Goal: Transaction & Acquisition: Purchase product/service

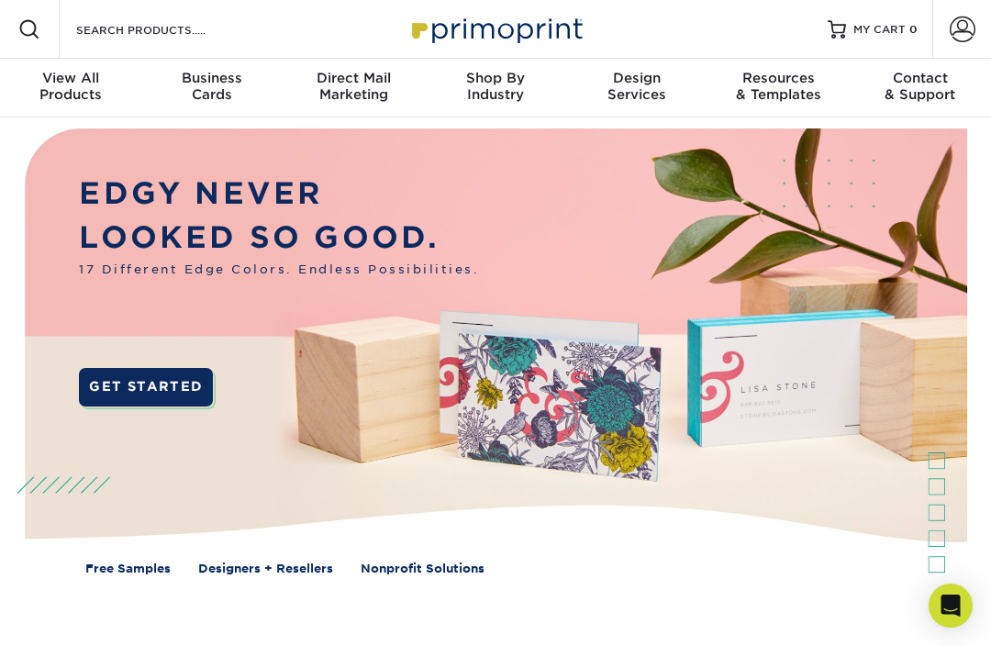
click at [213, 102] on div "Business Cards" at bounding box center [211, 86] width 141 height 33
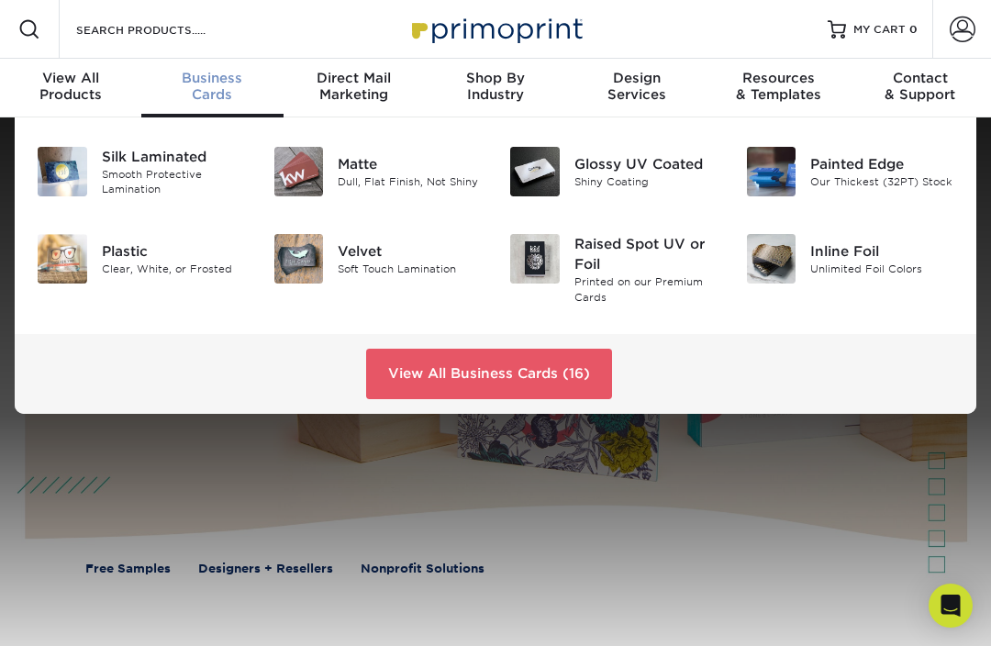
click at [383, 171] on div "Matte" at bounding box center [410, 164] width 144 height 20
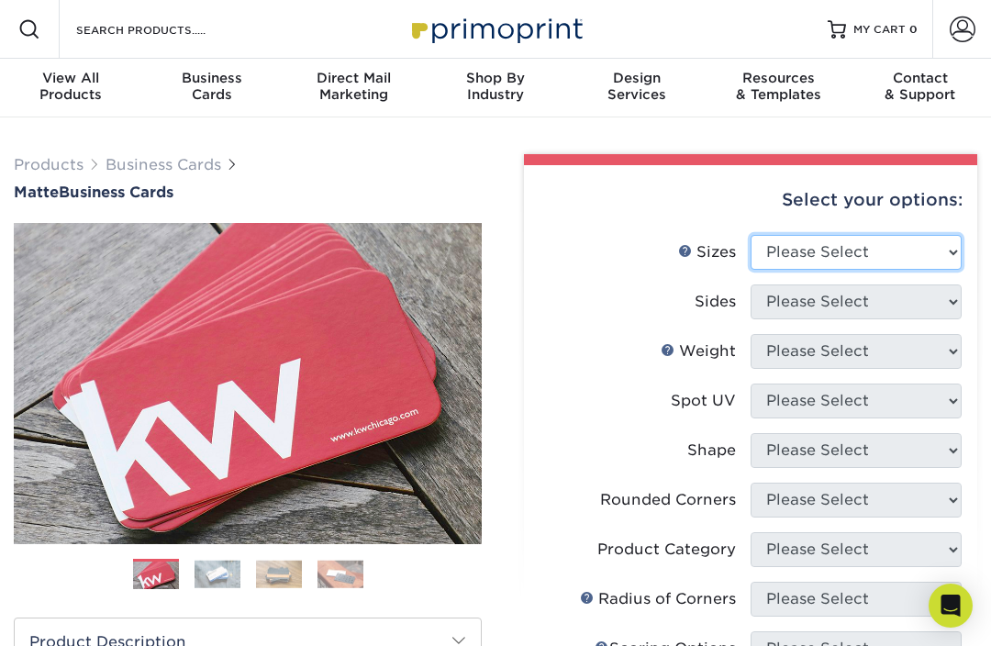
click at [929, 263] on select "Please Select 1.5" x 3.5" - Mini 1.75" x 3.5" - Mini 2" x 2" - Square 2" x 3" -…" at bounding box center [856, 252] width 211 height 35
select select "2.00x3.50"
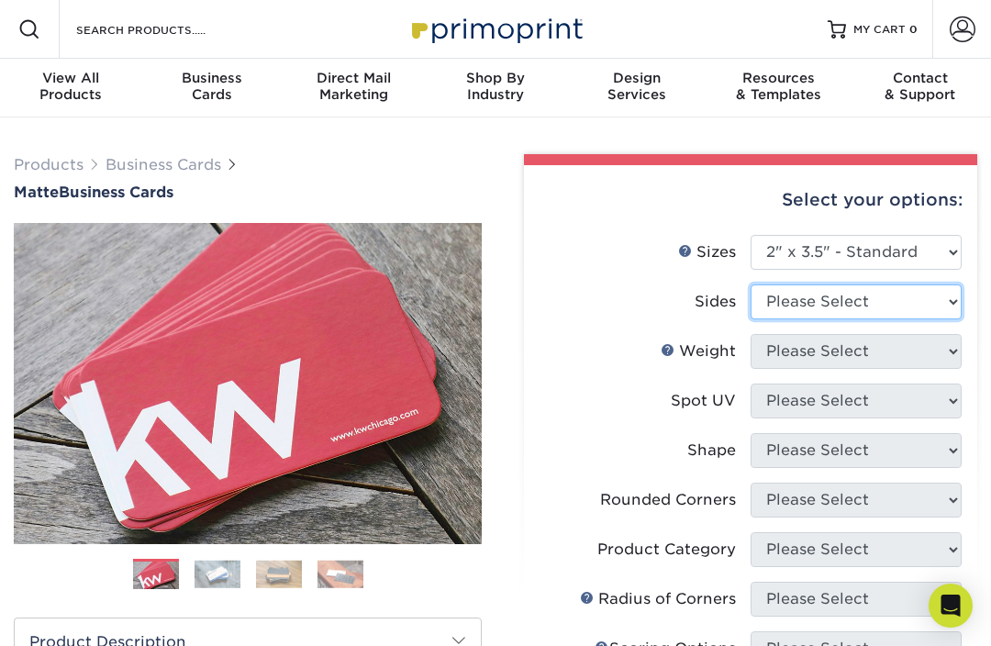
click at [940, 303] on select "Please Select Print Both Sides Print Front Only" at bounding box center [856, 301] width 211 height 35
select select "32d3c223-f82c-492b-b915-ba065a00862f"
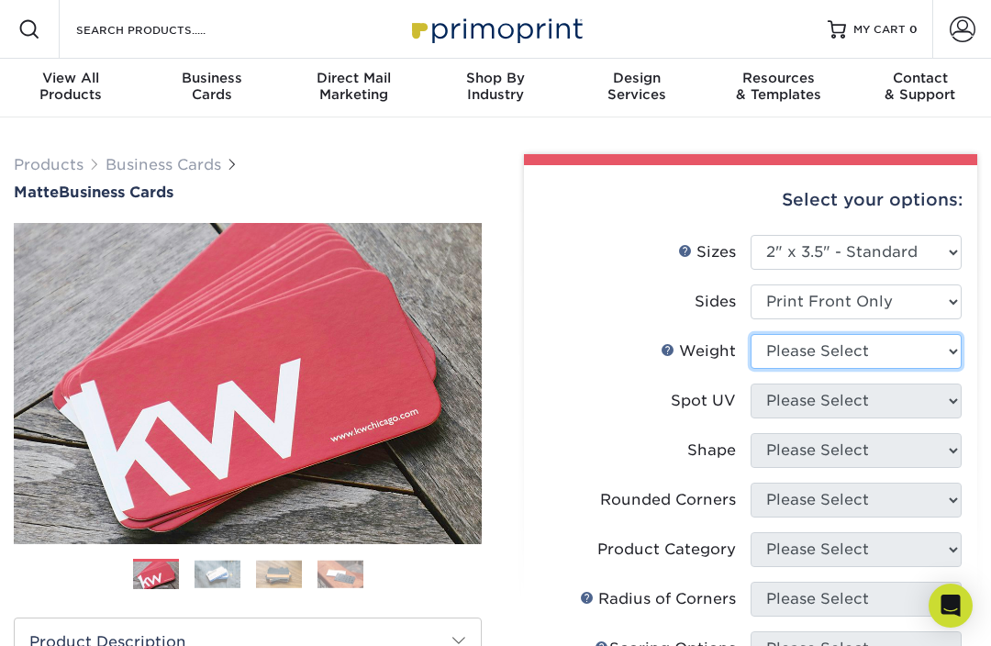
click at [936, 359] on select "Please Select 16PT 14PT" at bounding box center [856, 351] width 211 height 35
select select "14PT"
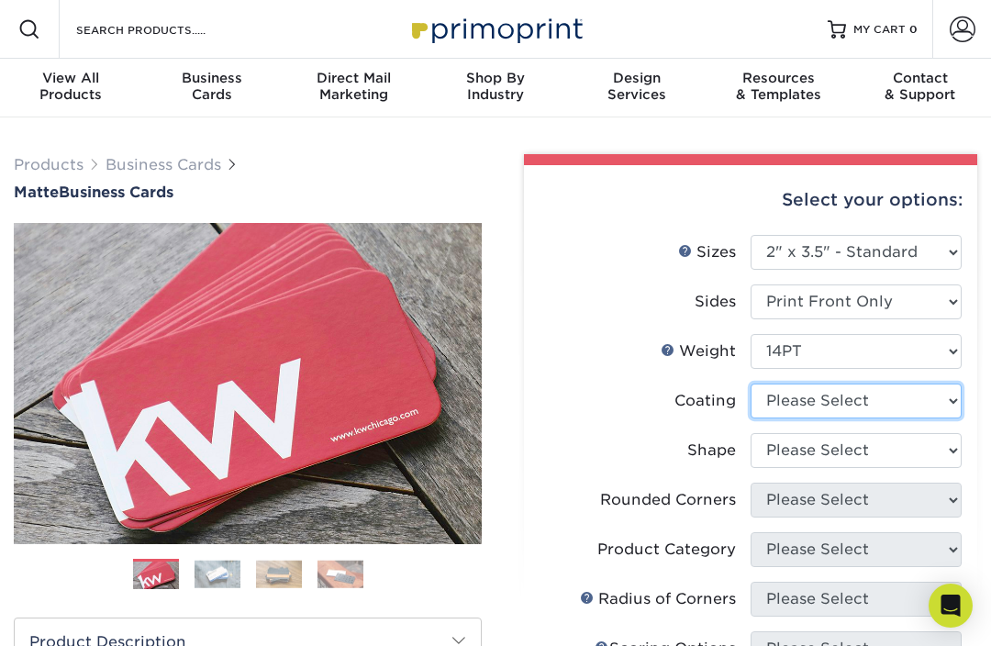
click at [950, 405] on select at bounding box center [856, 401] width 211 height 35
select select "121bb7b5-3b4d-429f-bd8d-bbf80e953313"
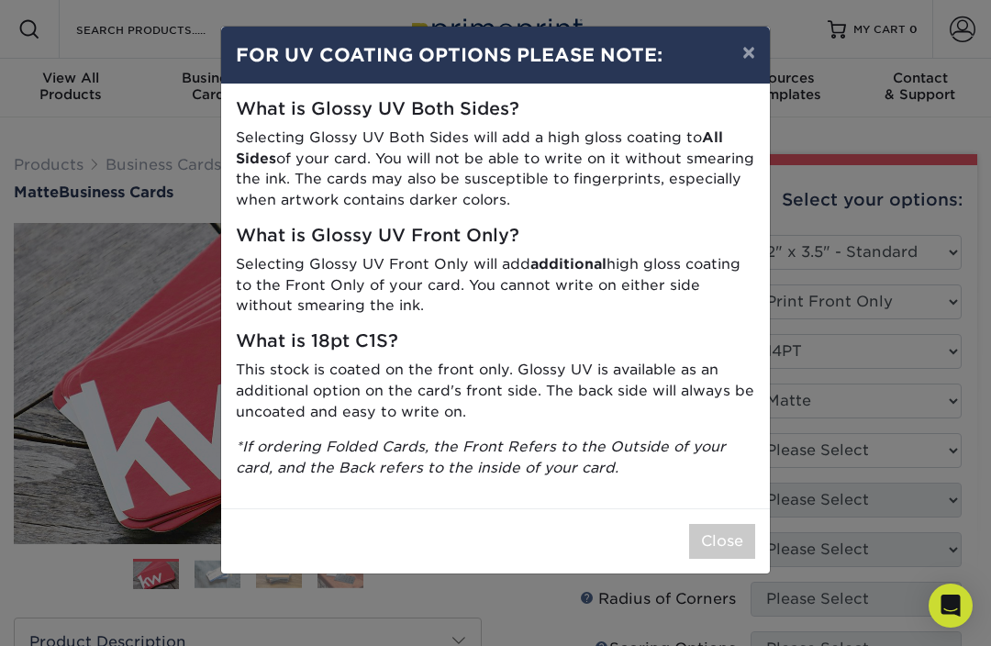
click at [753, 57] on button "×" at bounding box center [749, 52] width 42 height 51
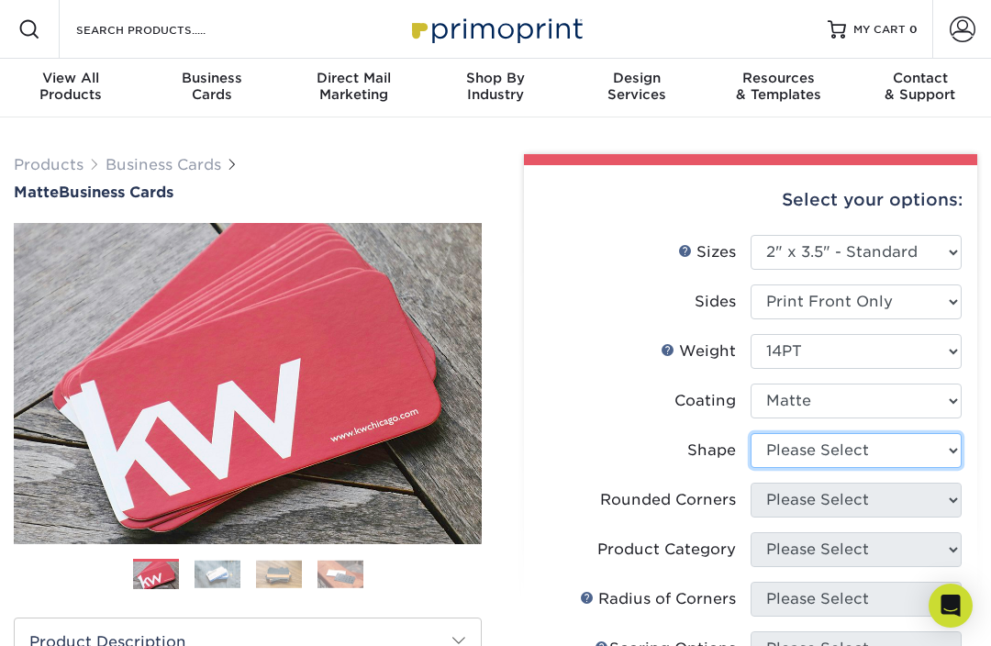
click at [953, 454] on select "Please Select Standard" at bounding box center [856, 450] width 211 height 35
select select "standard"
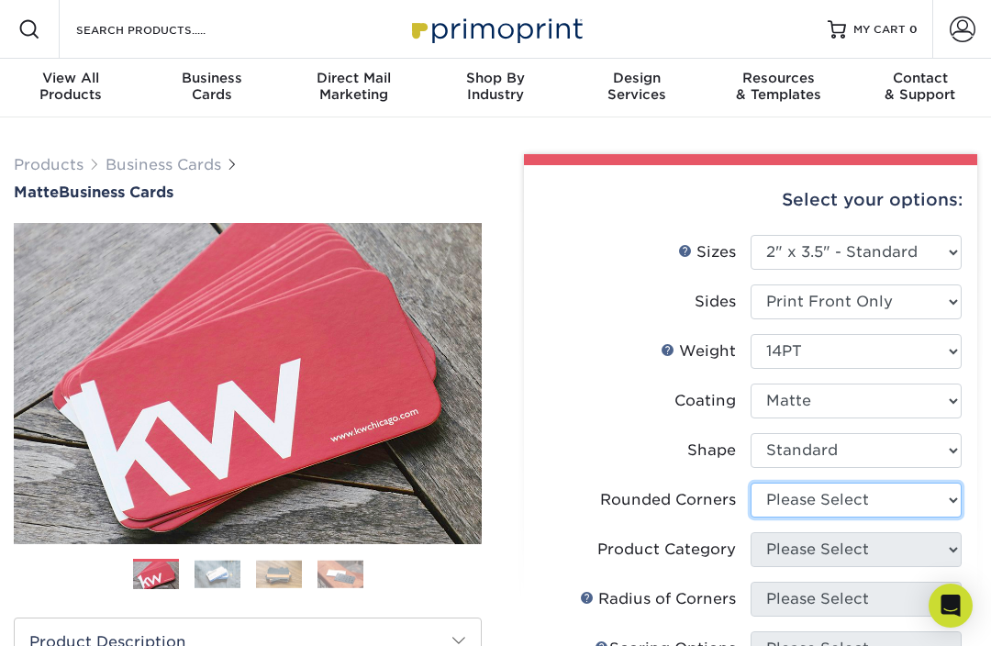
click at [942, 505] on select "Please Select Yes - Round 2 Corners Yes - Round 4 Corners No" at bounding box center [856, 500] width 211 height 35
select select "0"
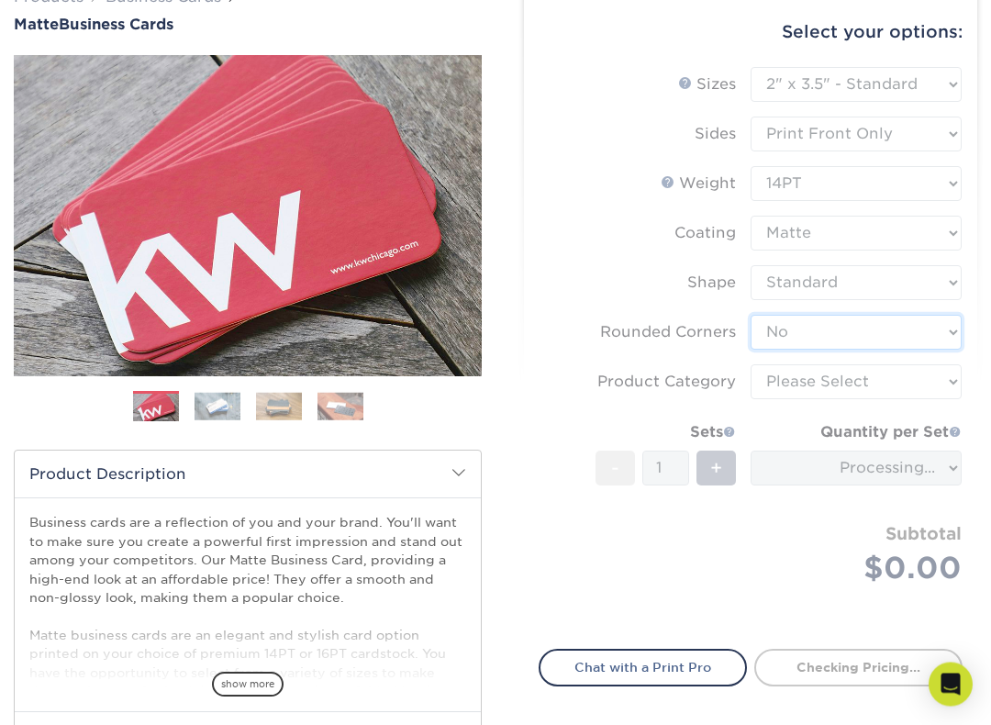
scroll to position [248, 0]
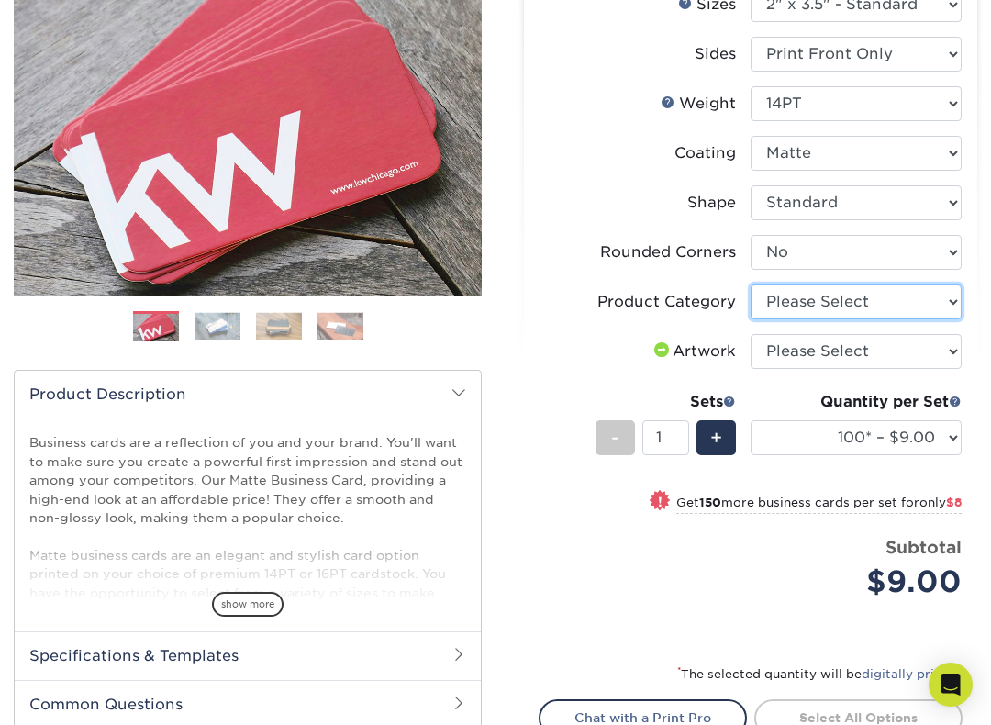
click at [948, 312] on select "Please Select Business Cards" at bounding box center [856, 301] width 211 height 35
select select "3b5148f1-0588-4f88-a218-97bcfdce65c1"
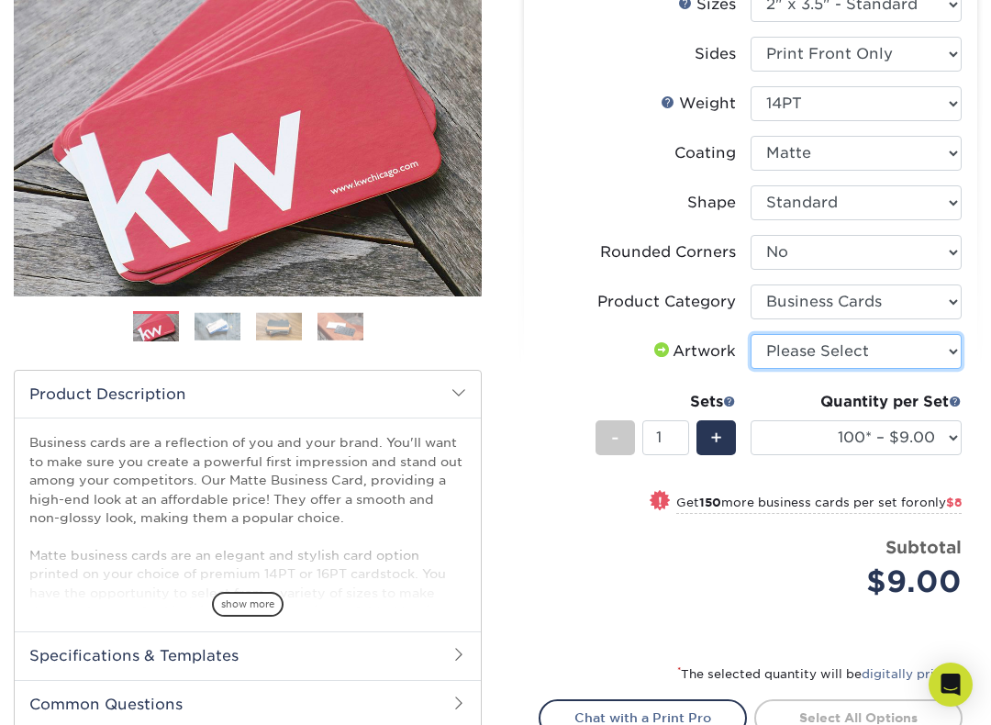
click at [928, 354] on select "Please Select I will upload files I need a design - $100" at bounding box center [856, 351] width 211 height 35
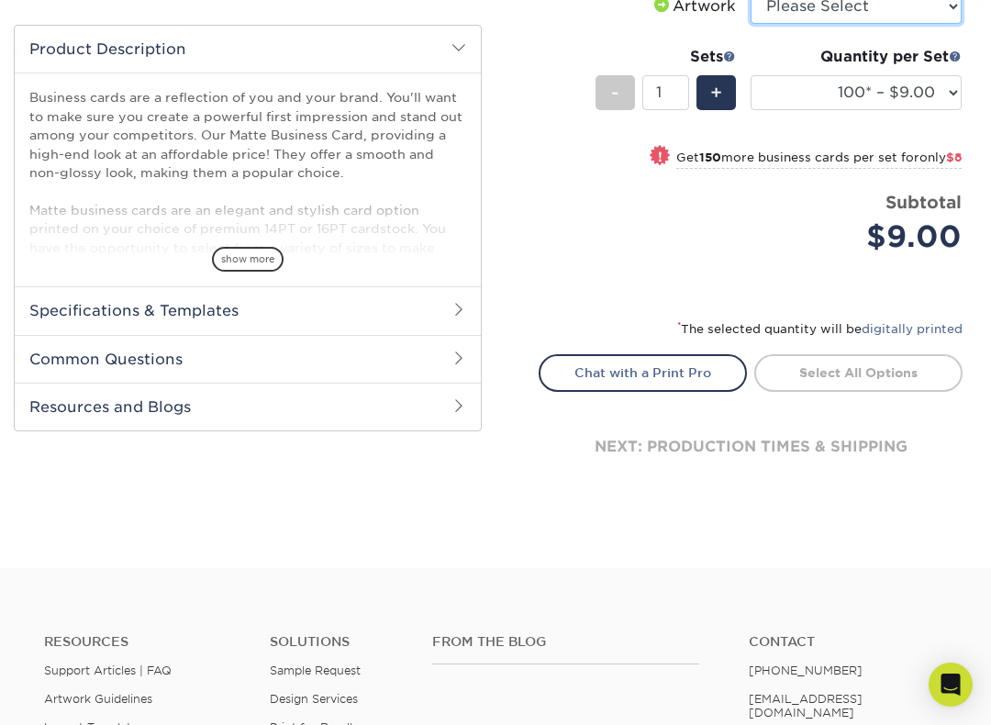
scroll to position [596, 0]
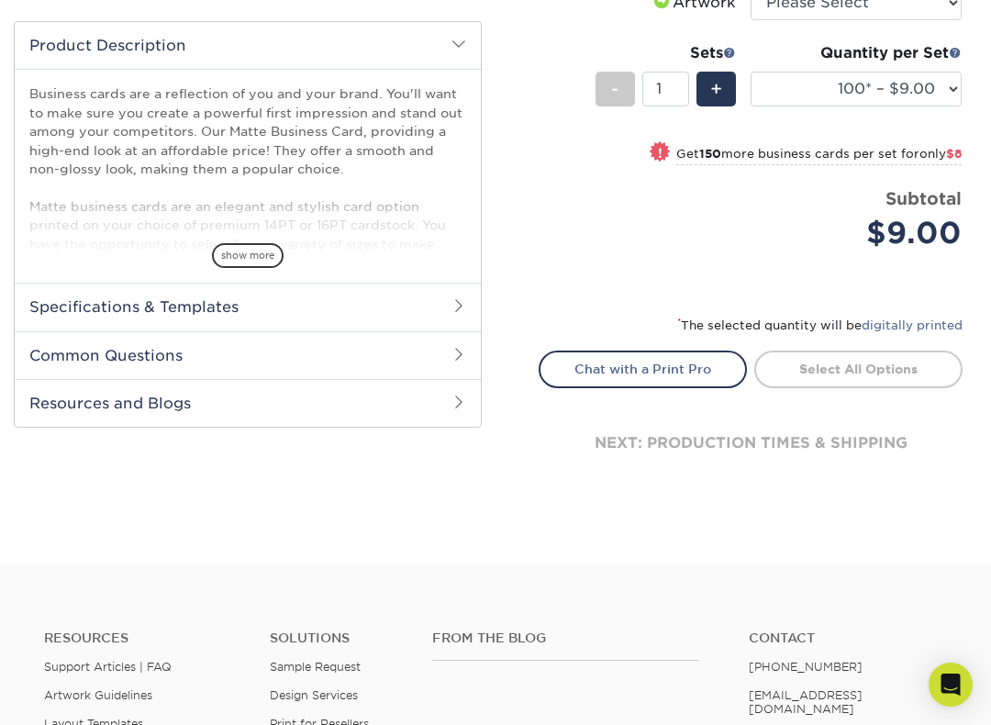
click at [216, 309] on h2 "Specifications & Templates" at bounding box center [248, 307] width 466 height 48
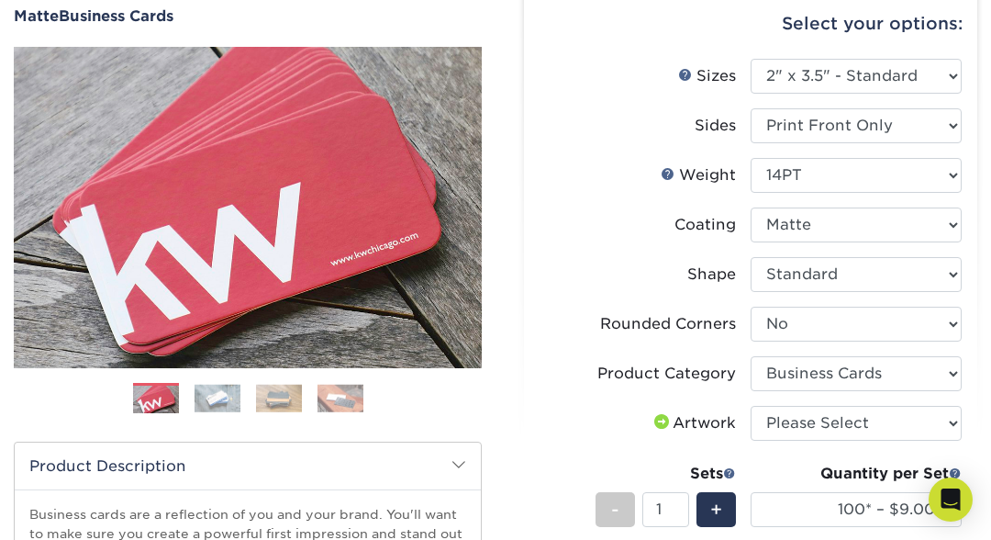
scroll to position [0, 0]
